Goal: Find specific page/section: Find specific page/section

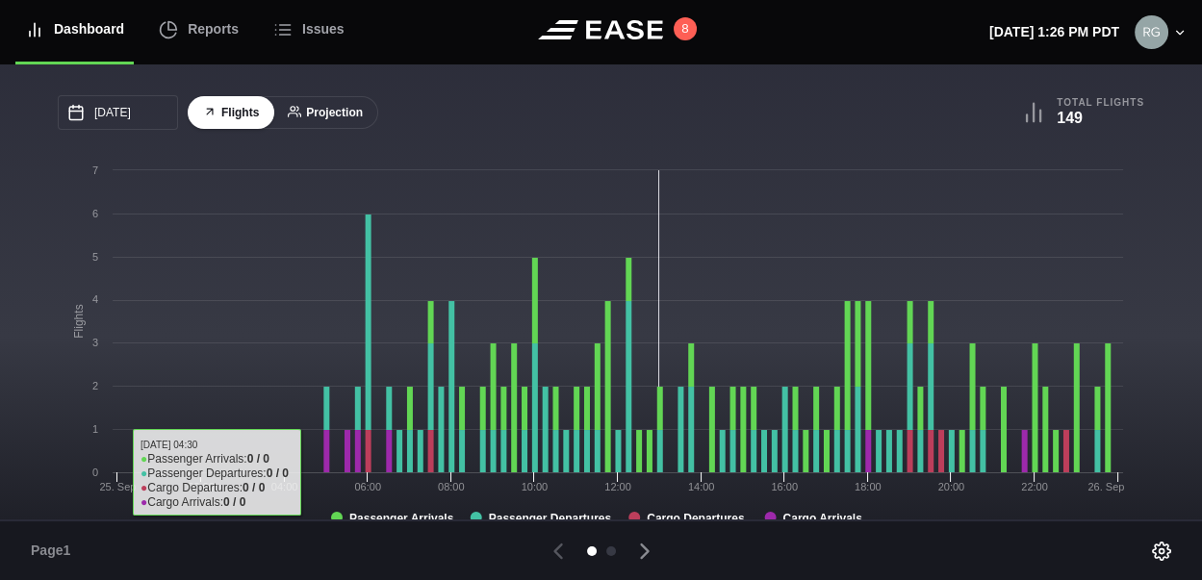
click at [319, 119] on button "Projection" at bounding box center [325, 113] width 106 height 34
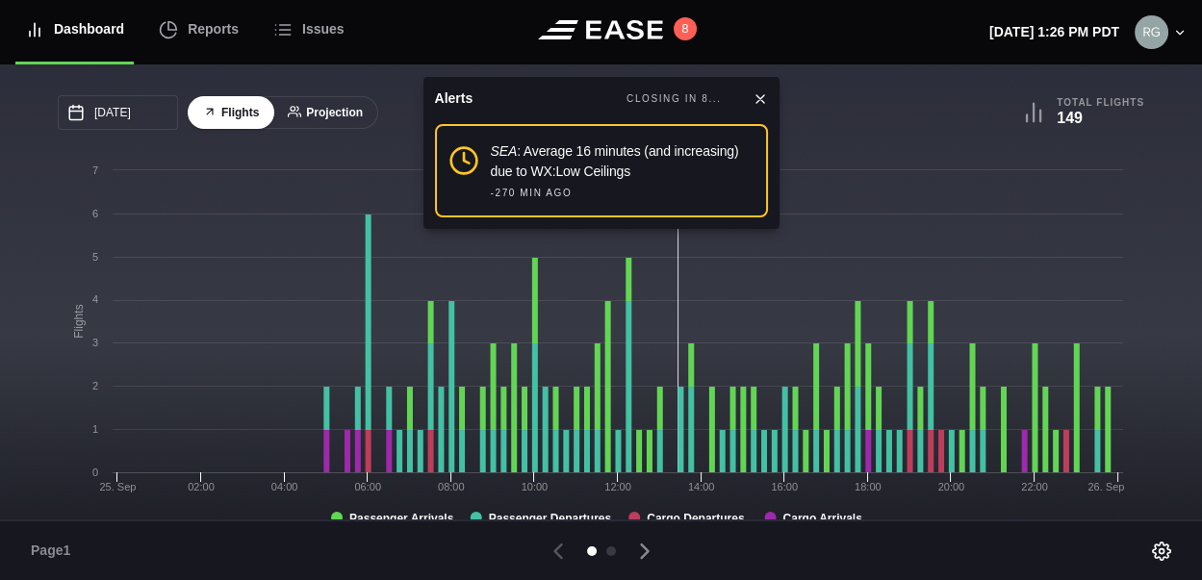
click at [339, 110] on button "Projection" at bounding box center [325, 113] width 106 height 34
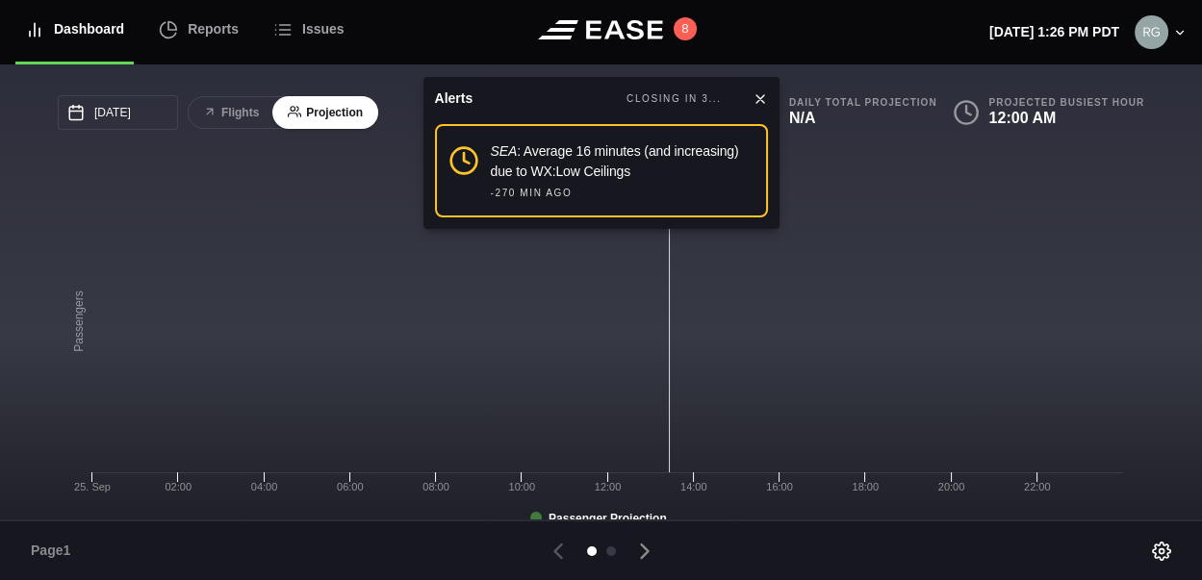
click at [757, 87] on div "Alerts CLOSING IN 3... SEA : Average 16 minutes (and increasing) due to WX:Low …" at bounding box center [602, 153] width 356 height 152
click at [758, 98] on icon at bounding box center [760, 98] width 15 height 15
